Goal: Task Accomplishment & Management: Manage account settings

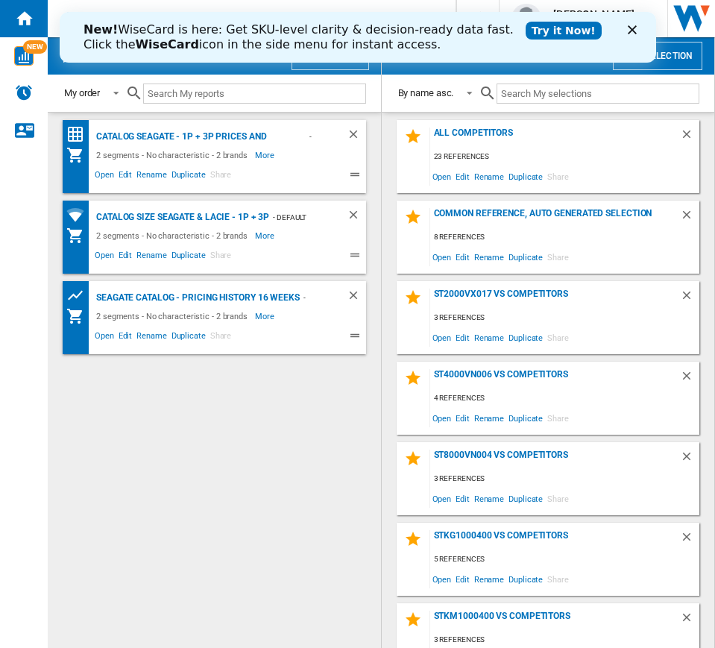
drag, startPoint x: 633, startPoint y: 33, endPoint x: 624, endPoint y: 17, distance: 18.0
click at [624, 18] on div "New! WiseCard is here: Get SKU-level clarity & decision-ready data fast. Click …" at bounding box center [357, 37] width 596 height 39
click at [631, 24] on div "New! WiseCard is here: Get SKU-level clarity & decision-ready data fast. Click …" at bounding box center [357, 37] width 596 height 39
click at [631, 28] on polygon "Close" at bounding box center [631, 29] width 9 height 9
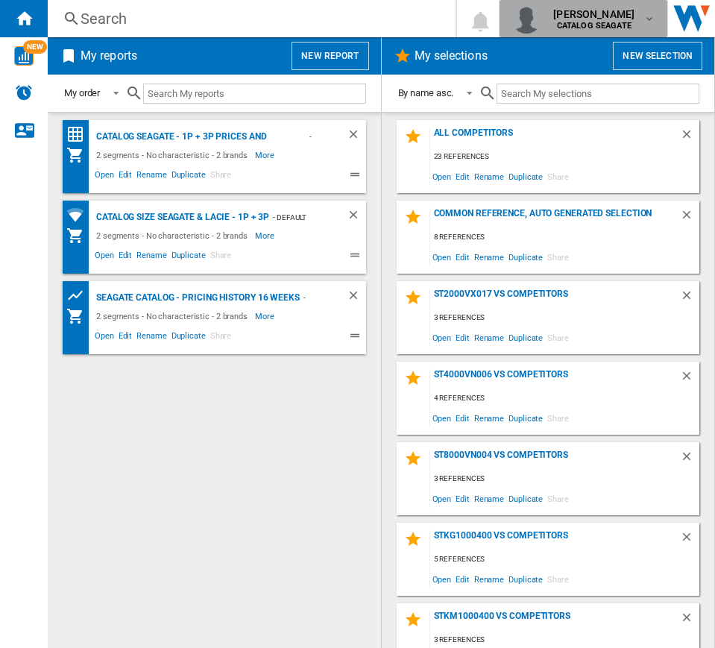
click at [622, 21] on b "CATALOG SEAGATE" at bounding box center [594, 26] width 75 height 10
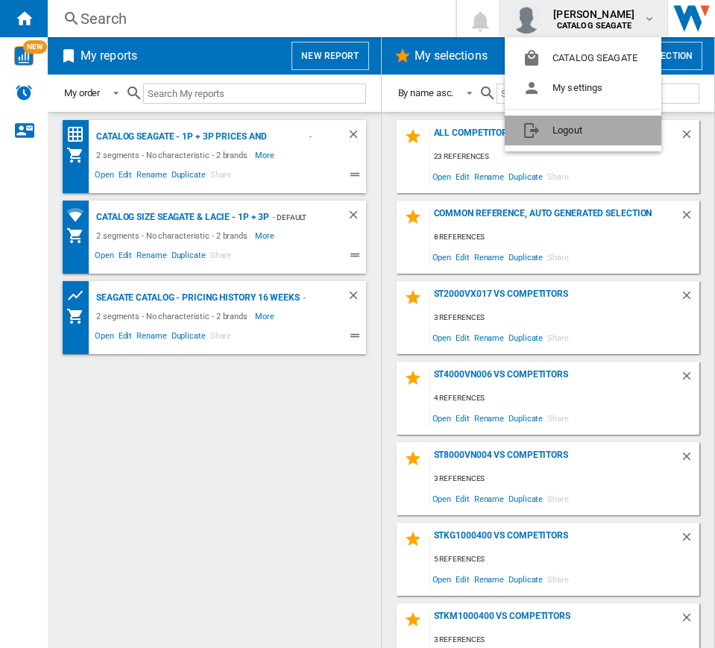
click at [549, 139] on button "Logout" at bounding box center [583, 131] width 157 height 30
